Goal: Use online tool/utility: Utilize a website feature to perform a specific function

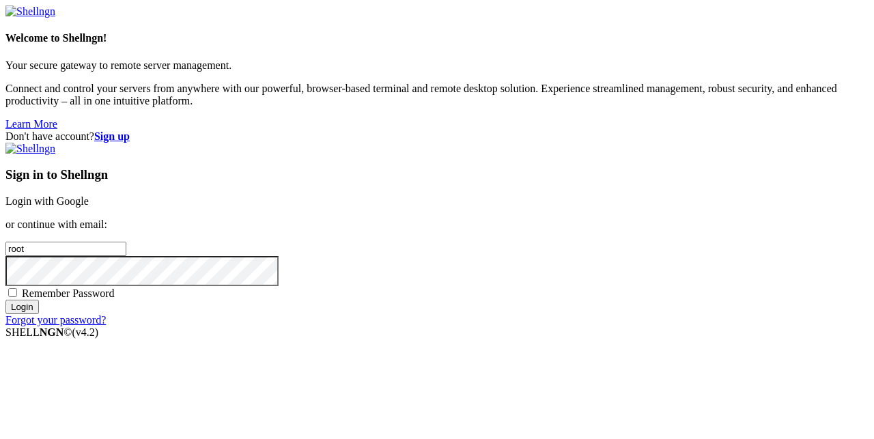
click at [89, 195] on link "Login with Google" at bounding box center [46, 201] width 83 height 12
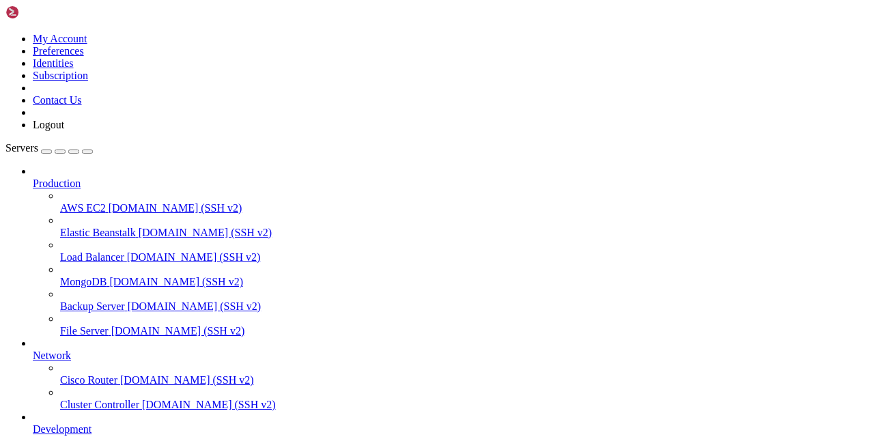
scroll to position [184, 0]
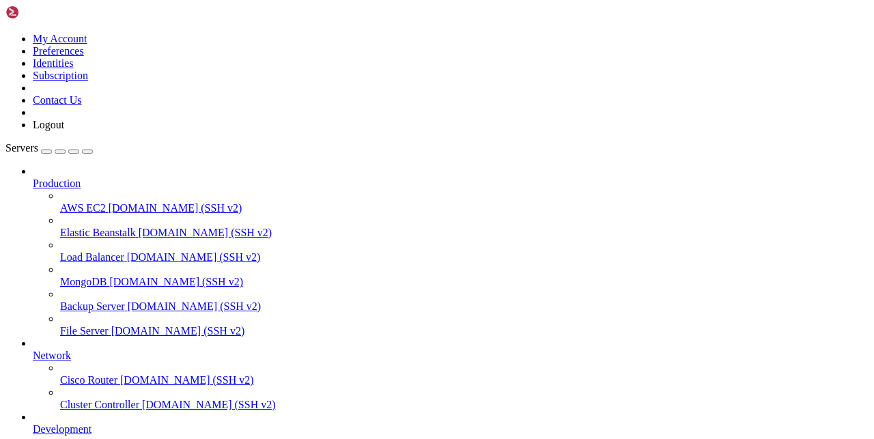
scroll to position [79, 0]
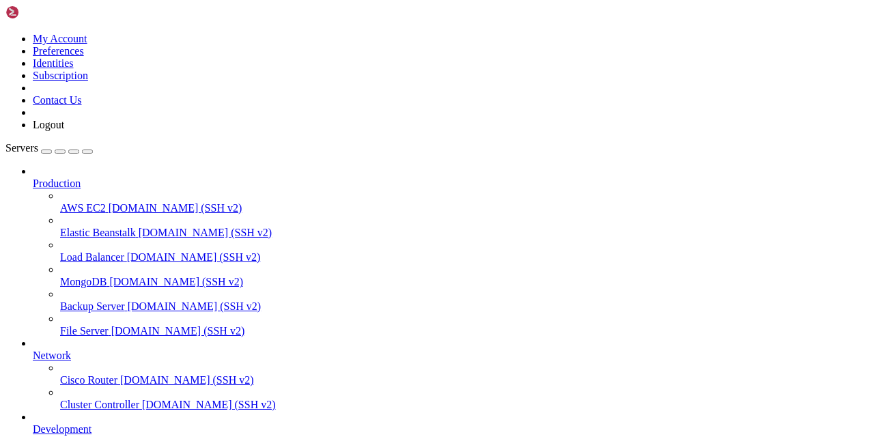
scroll to position [159, 0]
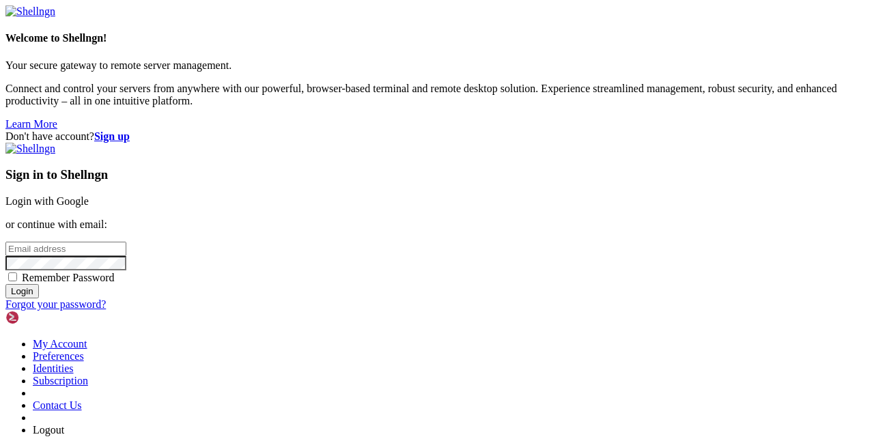
type input "root"
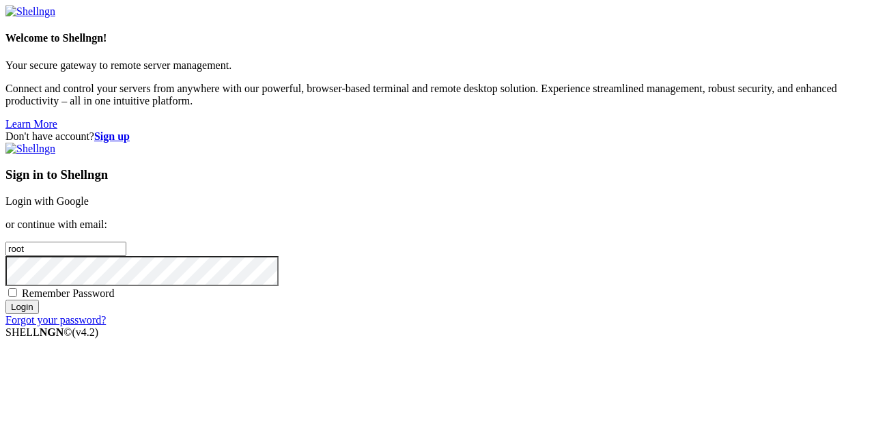
click at [89, 195] on link "Login with Google" at bounding box center [46, 201] width 83 height 12
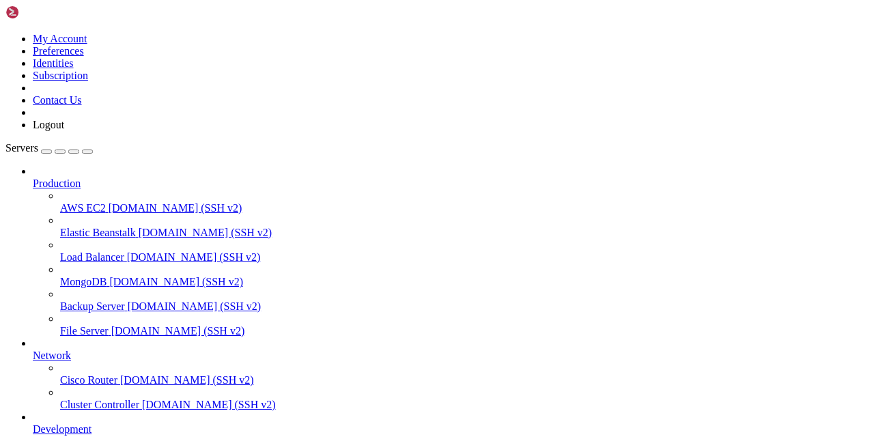
scroll to position [204, 0]
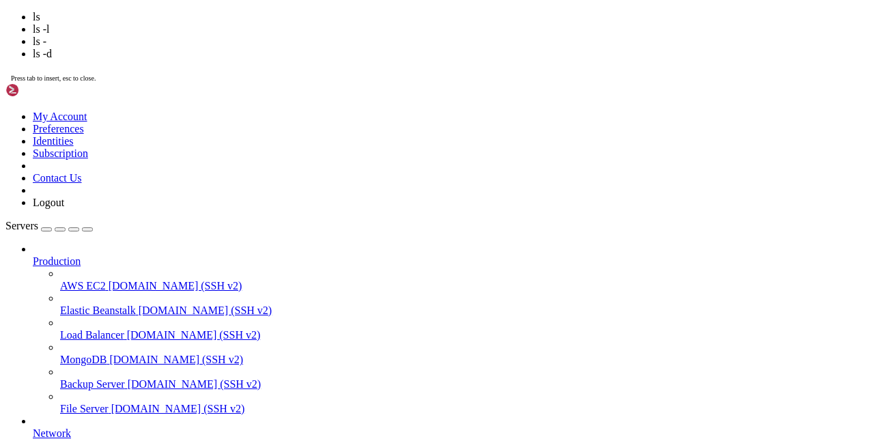
scroll to position [250, 0]
